Goal: Entertainment & Leisure: Consume media (video, audio)

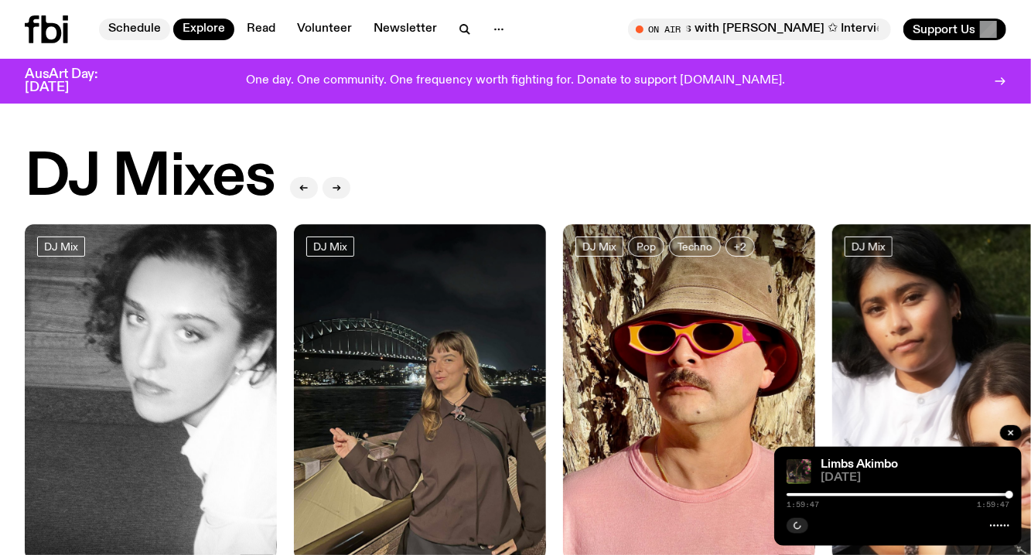
click at [128, 25] on link "Schedule" at bounding box center [134, 30] width 71 height 22
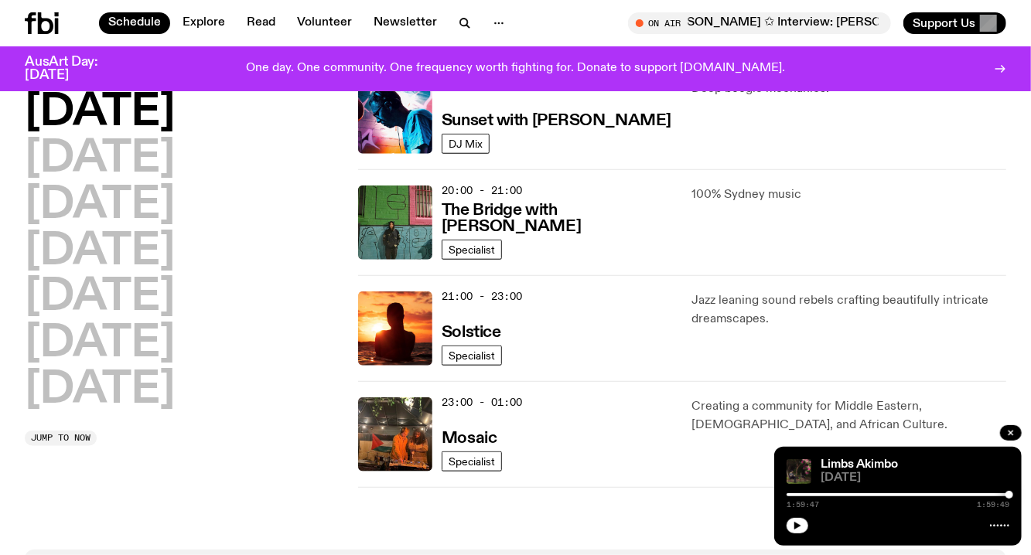
scroll to position [599, 0]
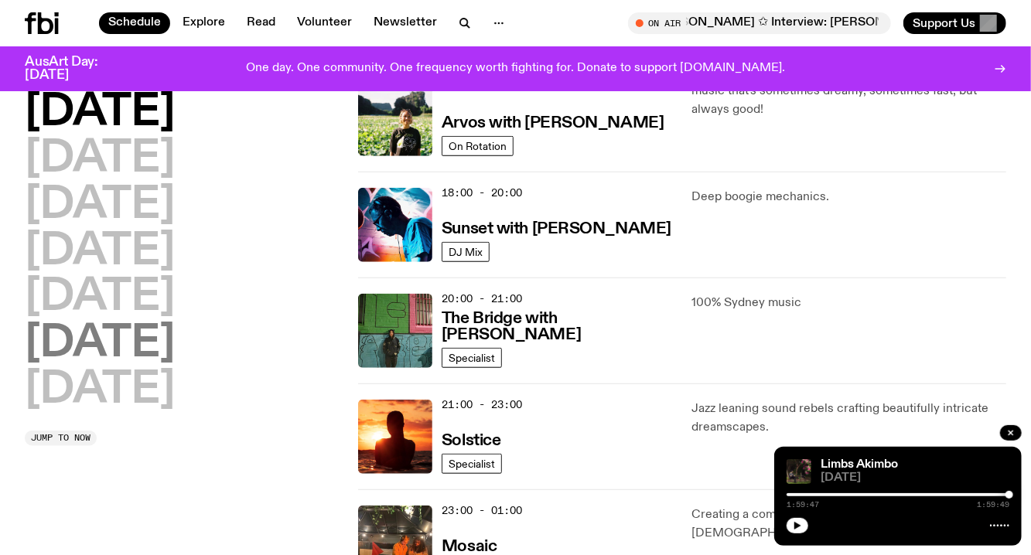
click at [172, 340] on h2 "[DATE]" at bounding box center [100, 344] width 150 height 43
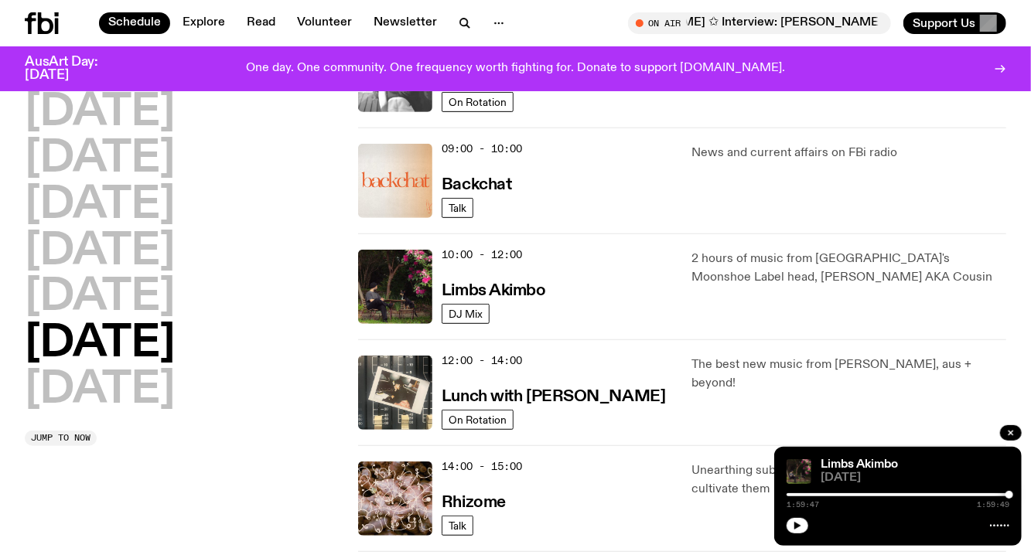
scroll to position [419, 0]
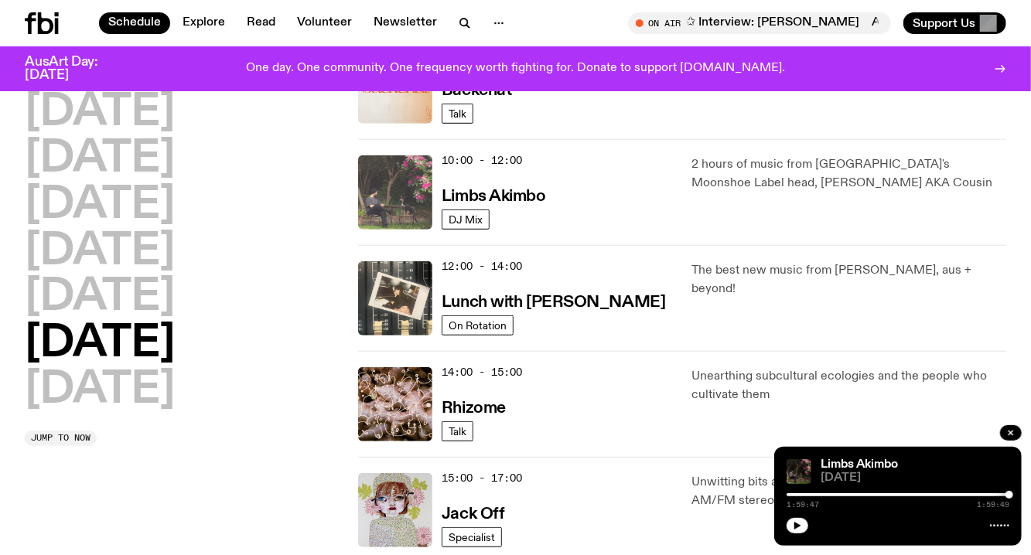
click at [408, 204] on img at bounding box center [395, 192] width 74 height 74
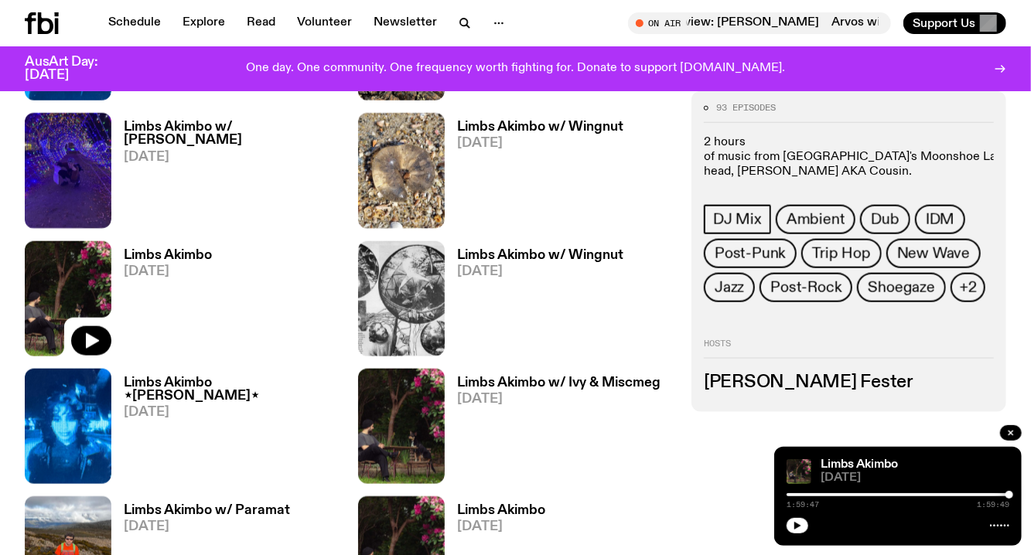
scroll to position [575, 0]
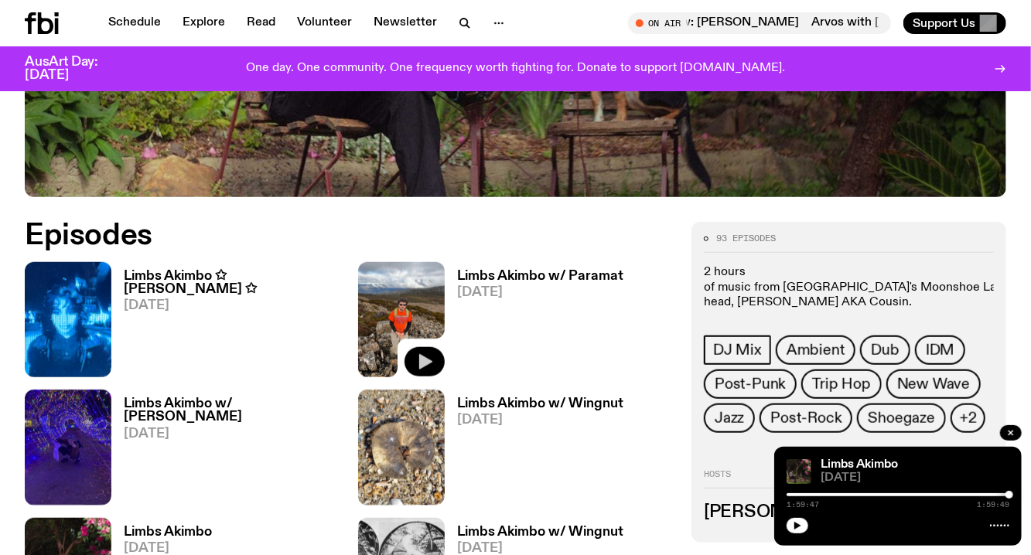
click at [425, 365] on icon "button" at bounding box center [425, 362] width 13 height 15
